Goal: Communication & Community: Ask a question

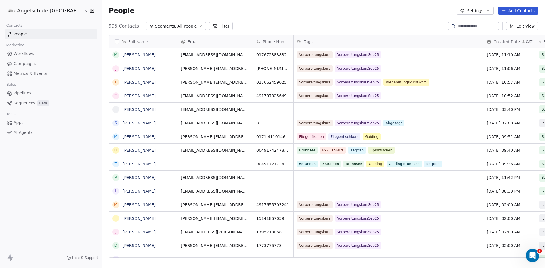
click at [22, 62] on span "Campaigns" at bounding box center [25, 64] width 22 height 6
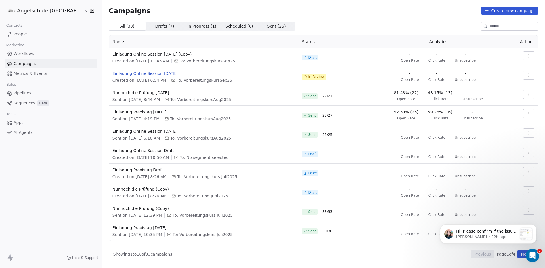
click at [146, 74] on span "Einladung Online Session [DATE]" at bounding box center [203, 74] width 183 height 6
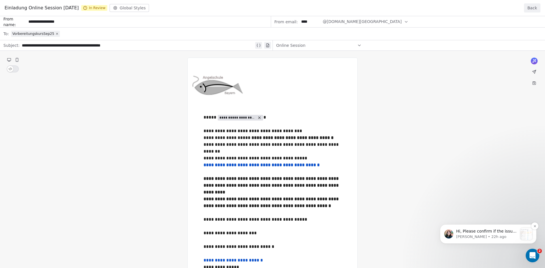
click at [484, 232] on p "Hi, Please confirm if the issue is related to the campaign : "Einladung Online …" at bounding box center [486, 232] width 61 height 6
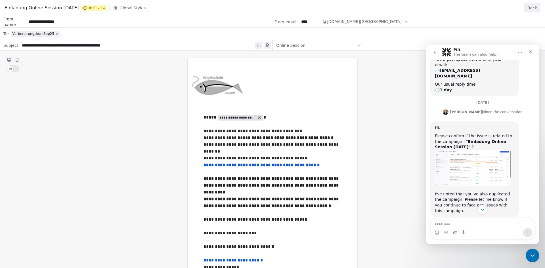
scroll to position [59, 0]
click at [376, 94] on div "**********" at bounding box center [272, 183] width 545 height 334
click at [531, 52] on icon "Close" at bounding box center [530, 52] width 3 height 3
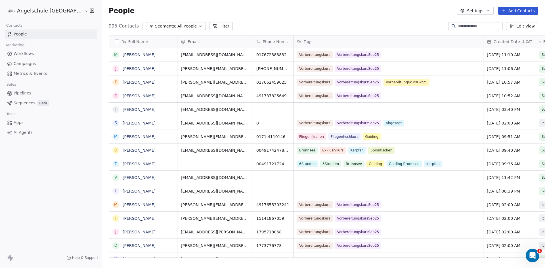
scroll to position [232, 464]
click at [25, 63] on span "Campaigns" at bounding box center [25, 64] width 22 height 6
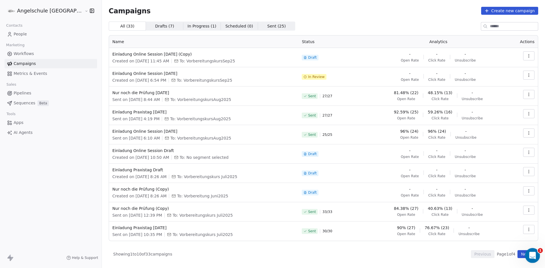
click at [539, 256] on html at bounding box center [532, 255] width 14 height 14
click at [533, 252] on icon "Open Intercom Messenger" at bounding box center [531, 254] width 9 height 9
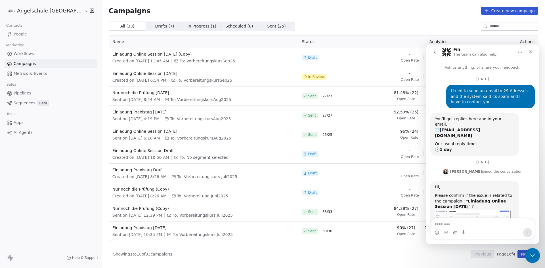
scroll to position [59, 0]
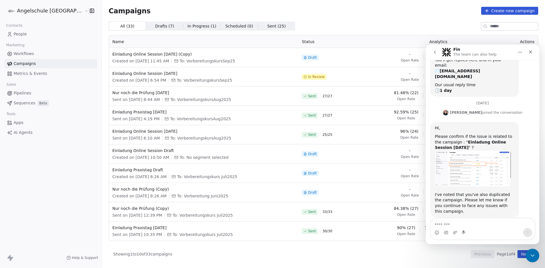
click at [465, 223] on textarea "Message…" at bounding box center [483, 224] width 104 height 10
type textarea "**********"
